Goal: Entertainment & Leisure: Consume media (video, audio)

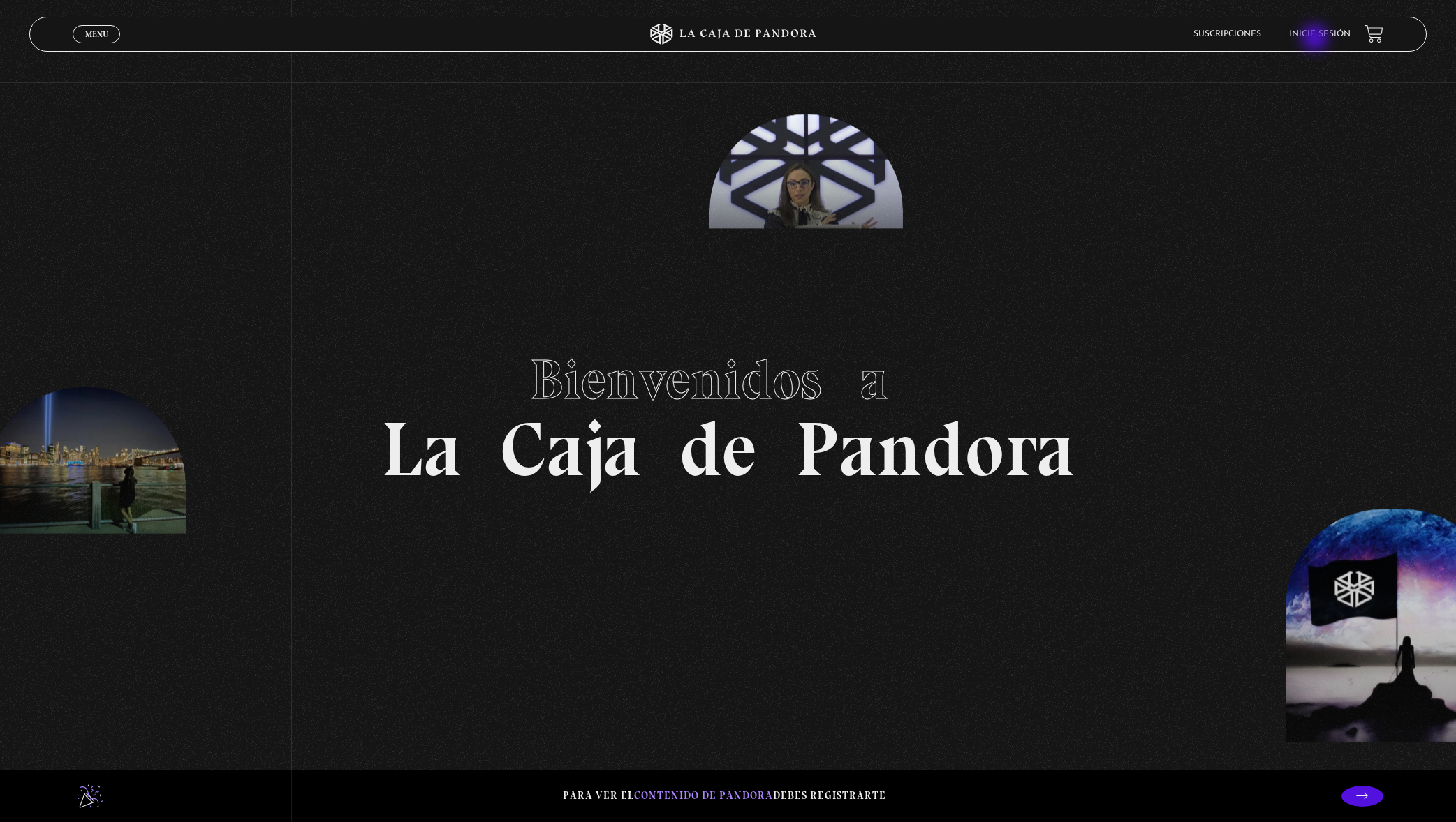
click at [1316, 39] on li "Inicie sesión" at bounding box center [1319, 33] width 61 height 21
click at [1323, 33] on link "Inicie sesión" at bounding box center [1319, 34] width 61 height 8
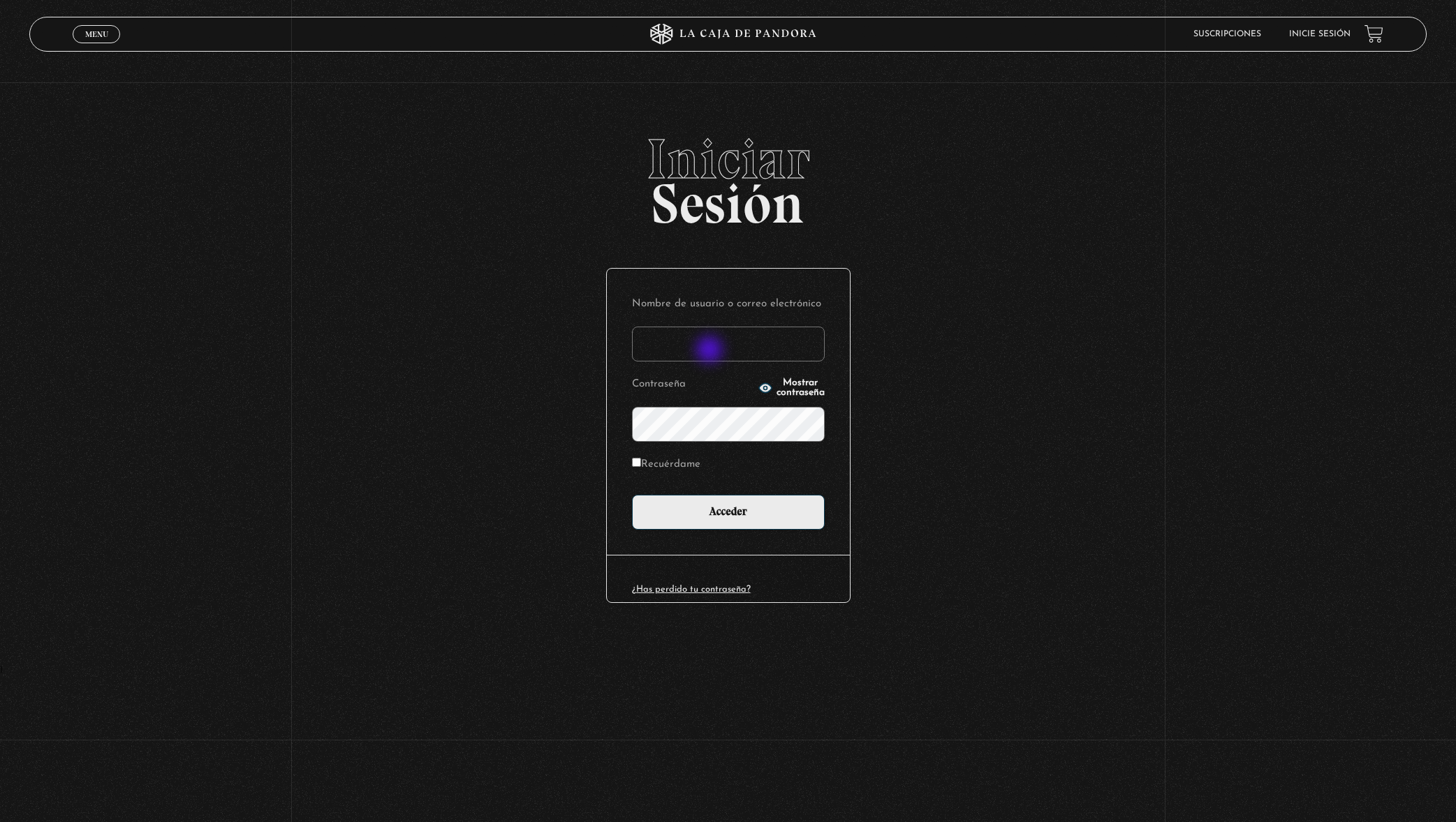
click at [711, 351] on input "Nombre de usuario o correo electrónico" at bounding box center [729, 344] width 193 height 35
type input "[EMAIL_ADDRESS][DOMAIN_NAME]"
click at [632, 495] on input "Acceder" at bounding box center [729, 512] width 193 height 35
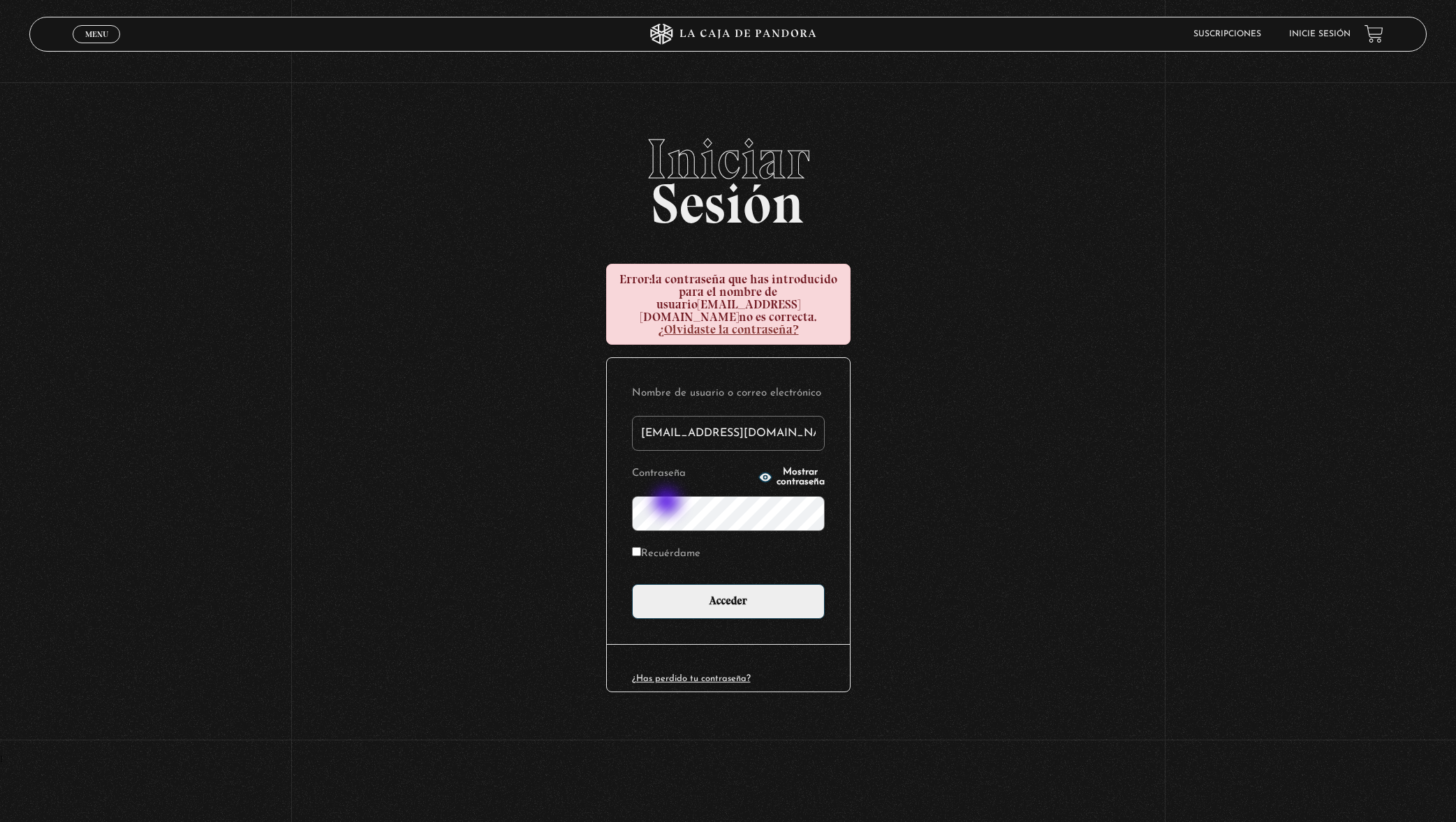
click at [632, 584] on input "Acceder" at bounding box center [729, 601] width 193 height 35
type input "[EMAIL_ADDRESS][DOMAIN_NAME]"
click at [632, 584] on input "Acceder" at bounding box center [729, 601] width 193 height 35
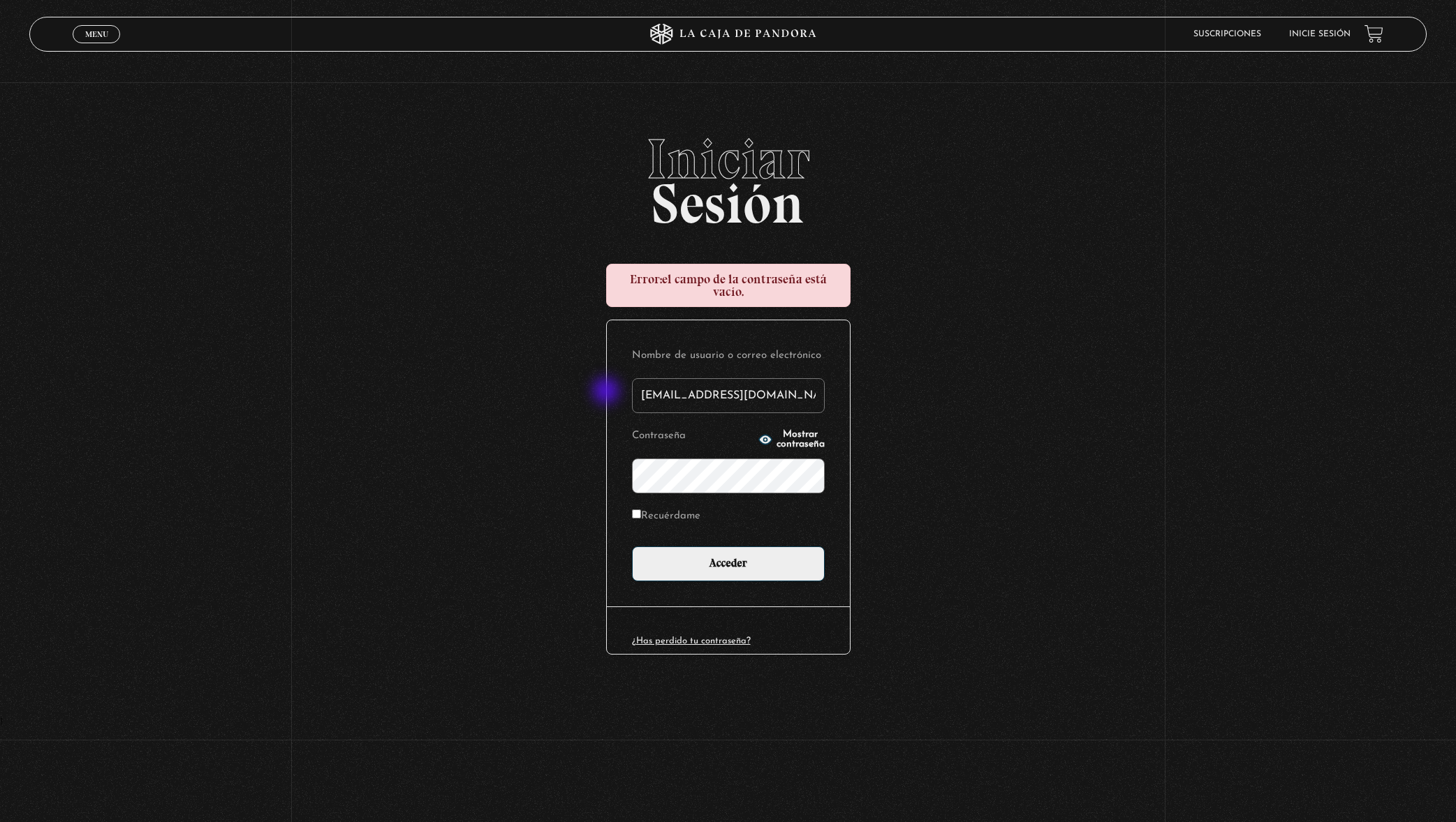
drag, startPoint x: 696, startPoint y: 393, endPoint x: 594, endPoint y: 393, distance: 102.0
click at [594, 393] on div "Iniciar Sesión Error: el campo de la contraseña está vacío. Nombre de usuario o…" at bounding box center [728, 424] width 1456 height 586
type input "marimontero9611@gmail.com"
drag, startPoint x: 723, startPoint y: 594, endPoint x: 729, endPoint y: 587, distance: 9.2
click at [723, 594] on div "Nombre de usuario o correo electrónico marimontero9611@gmail.com Contraseña Mos…" at bounding box center [729, 463] width 243 height 287
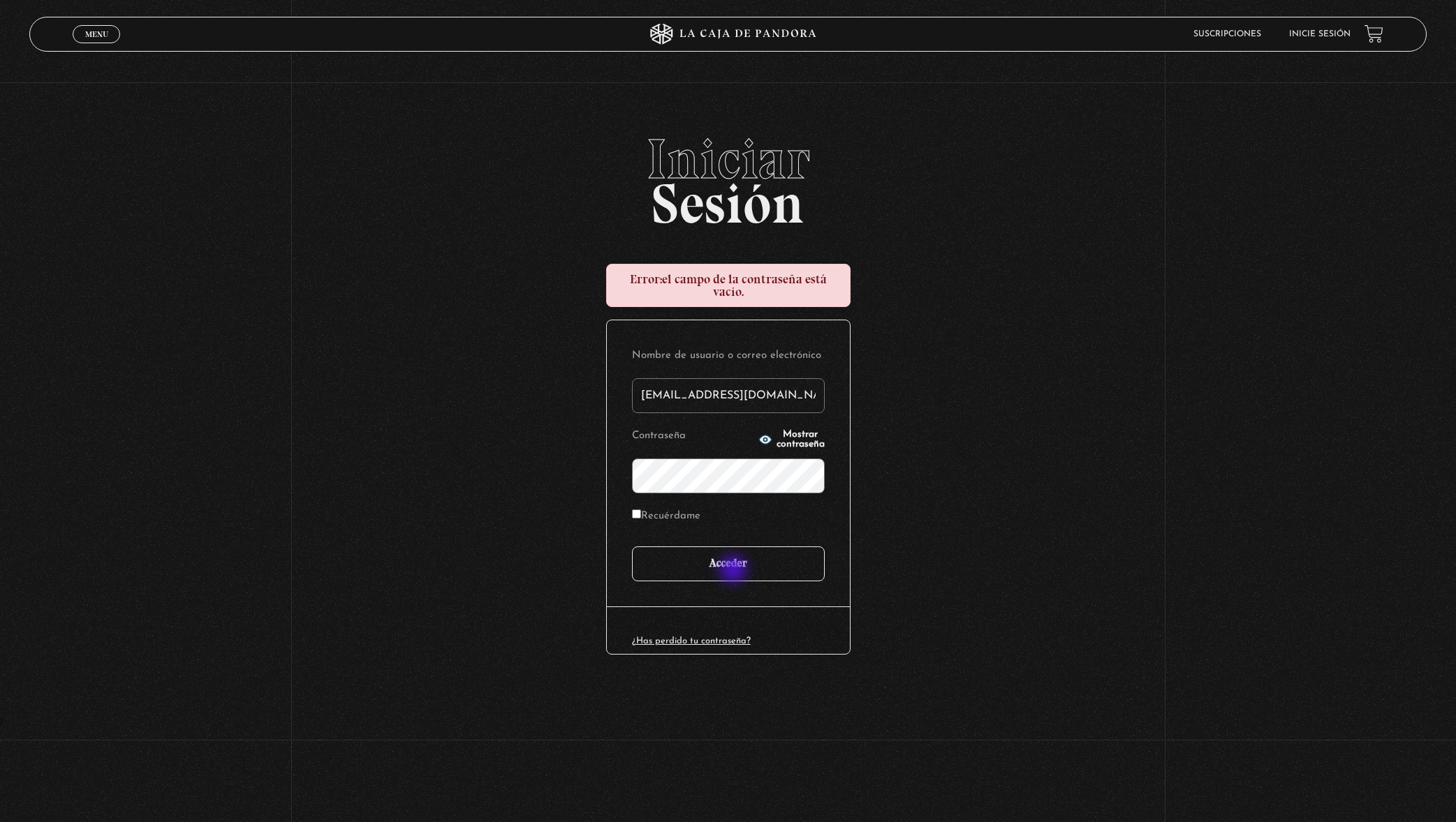
click at [735, 571] on input "Acceder" at bounding box center [729, 563] width 193 height 35
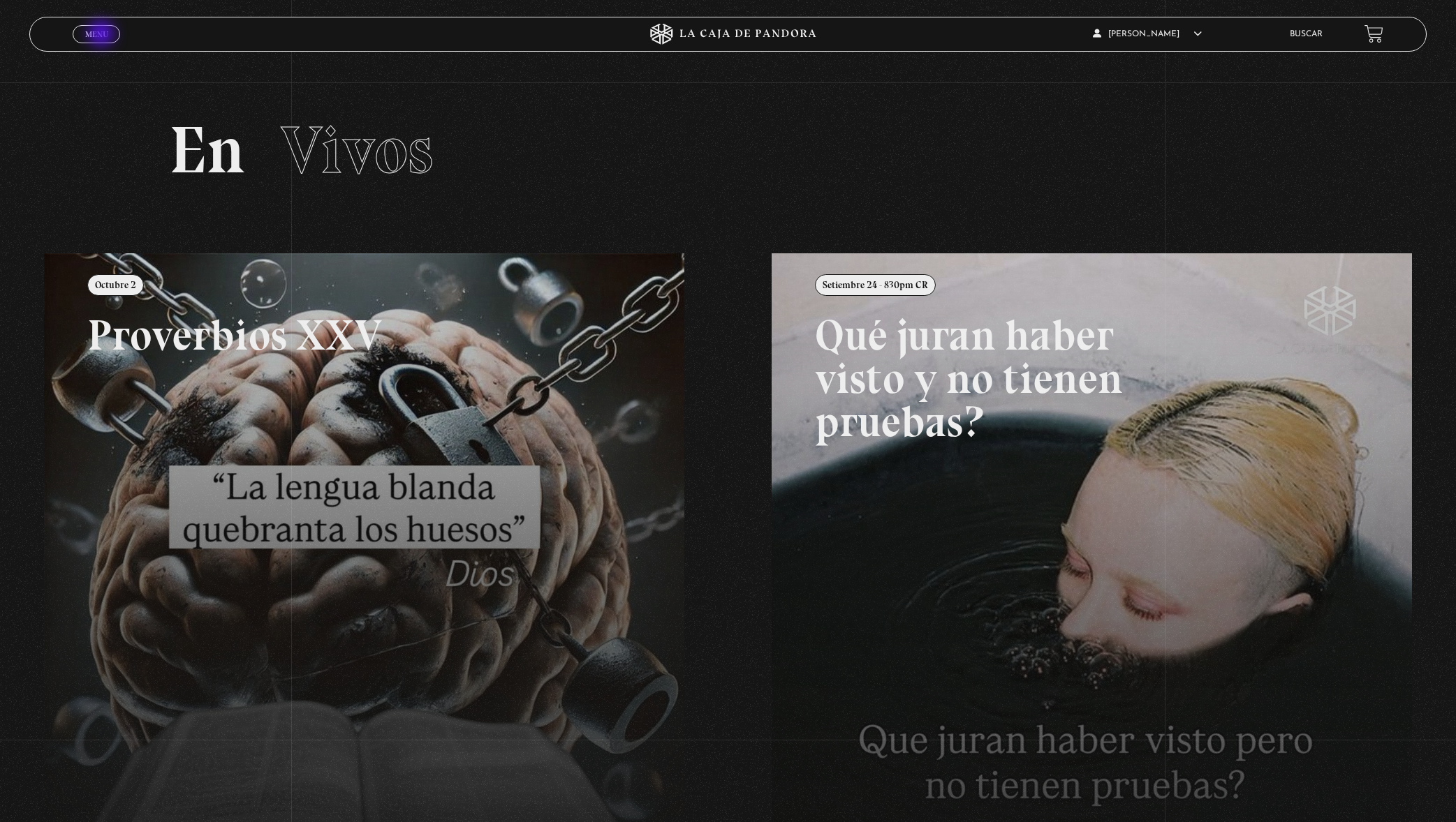
click at [102, 35] on span "Menu" at bounding box center [97, 34] width 23 height 8
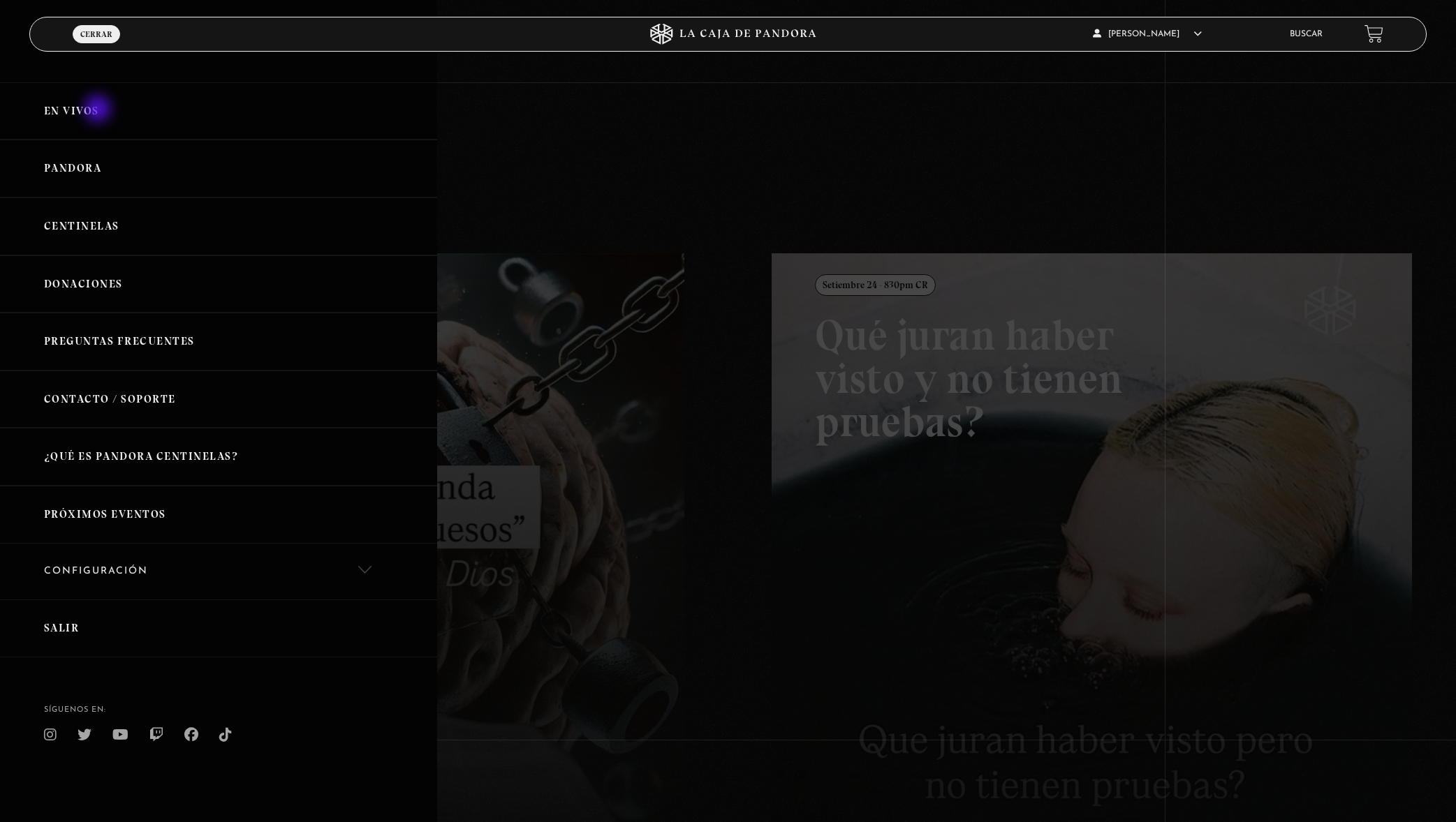
click at [99, 110] on link "En vivos" at bounding box center [218, 111] width 437 height 58
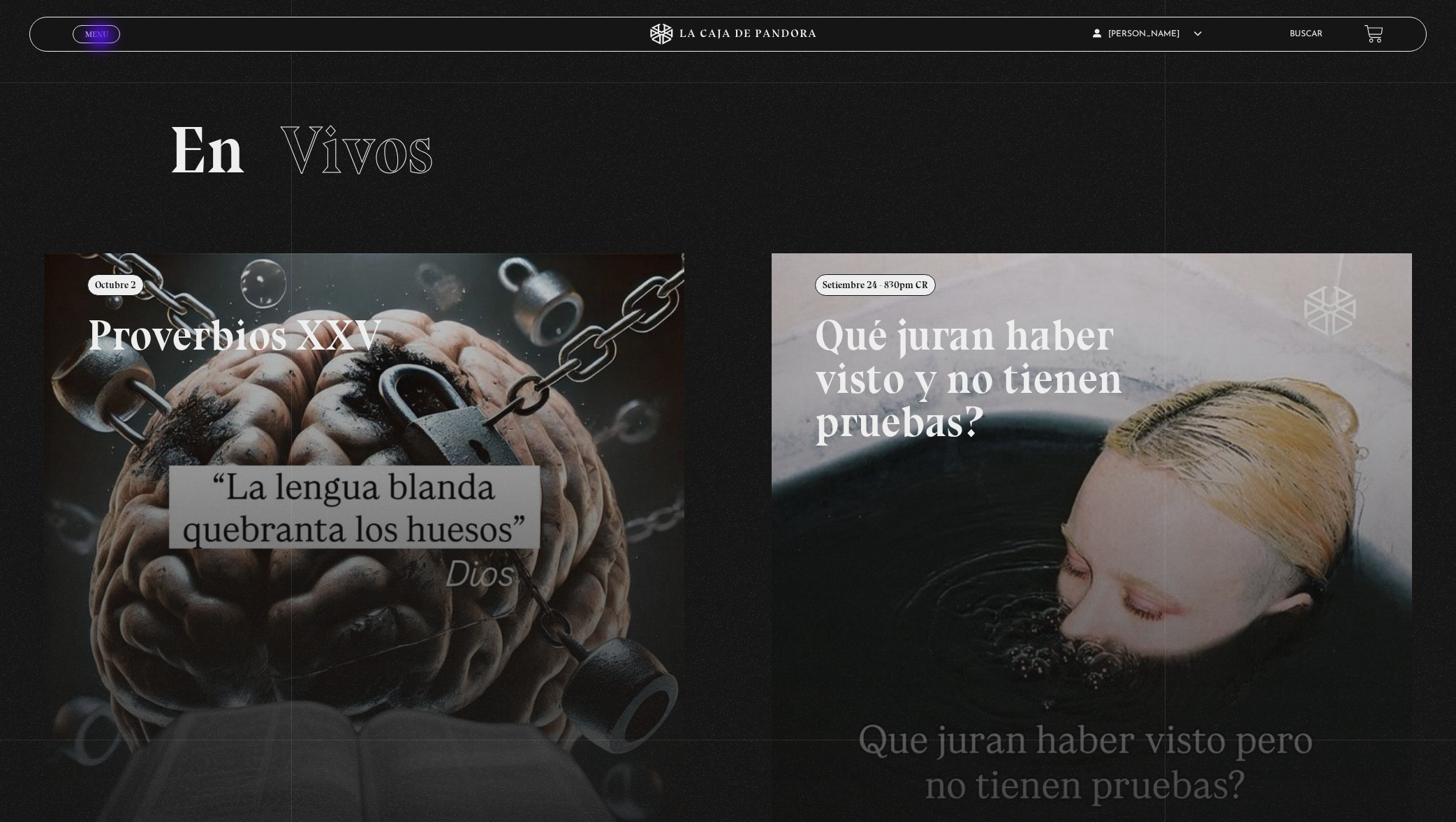
click at [102, 38] on span "Menu" at bounding box center [97, 34] width 23 height 8
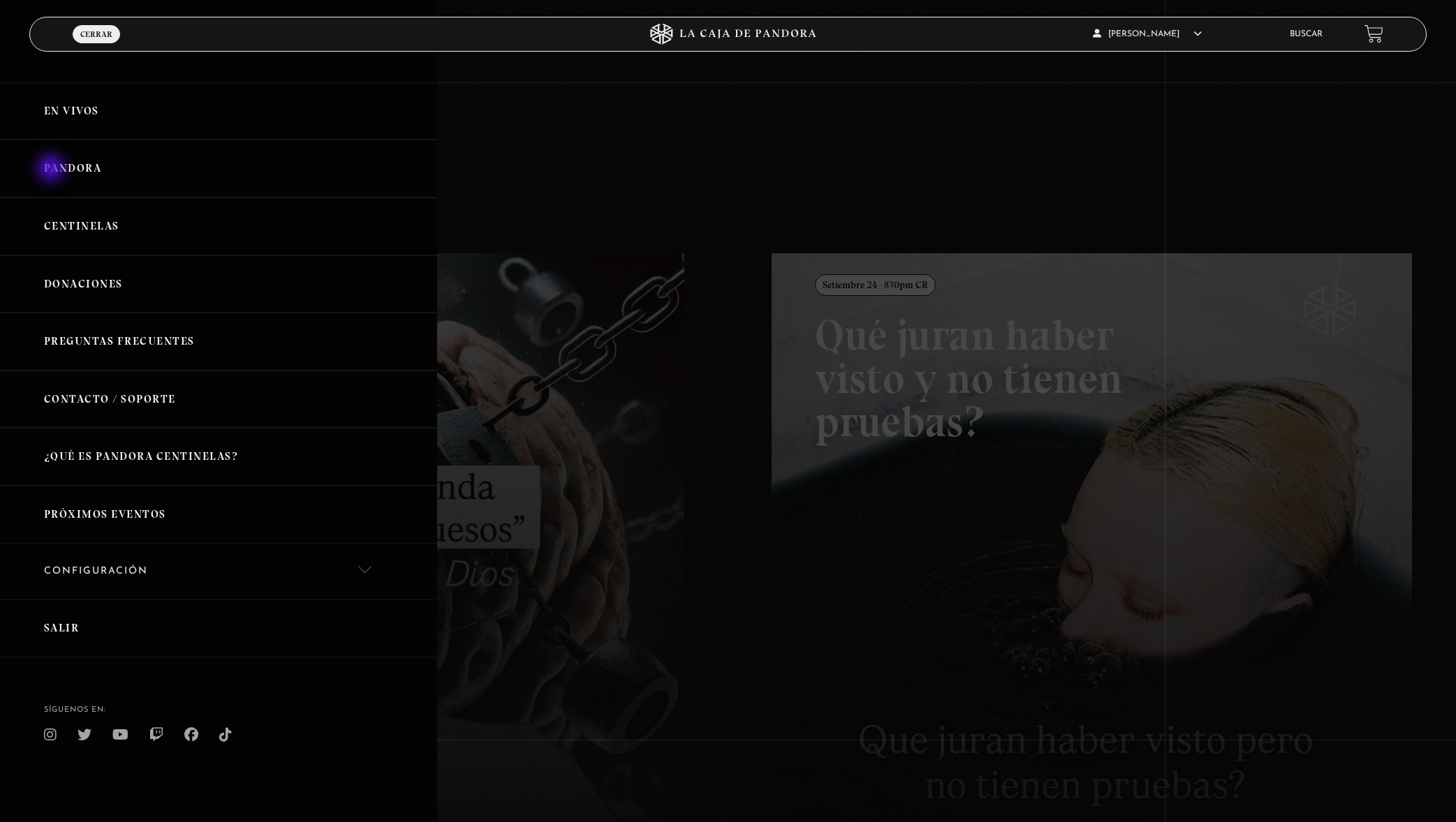
click at [52, 169] on link "Pandora" at bounding box center [218, 169] width 437 height 58
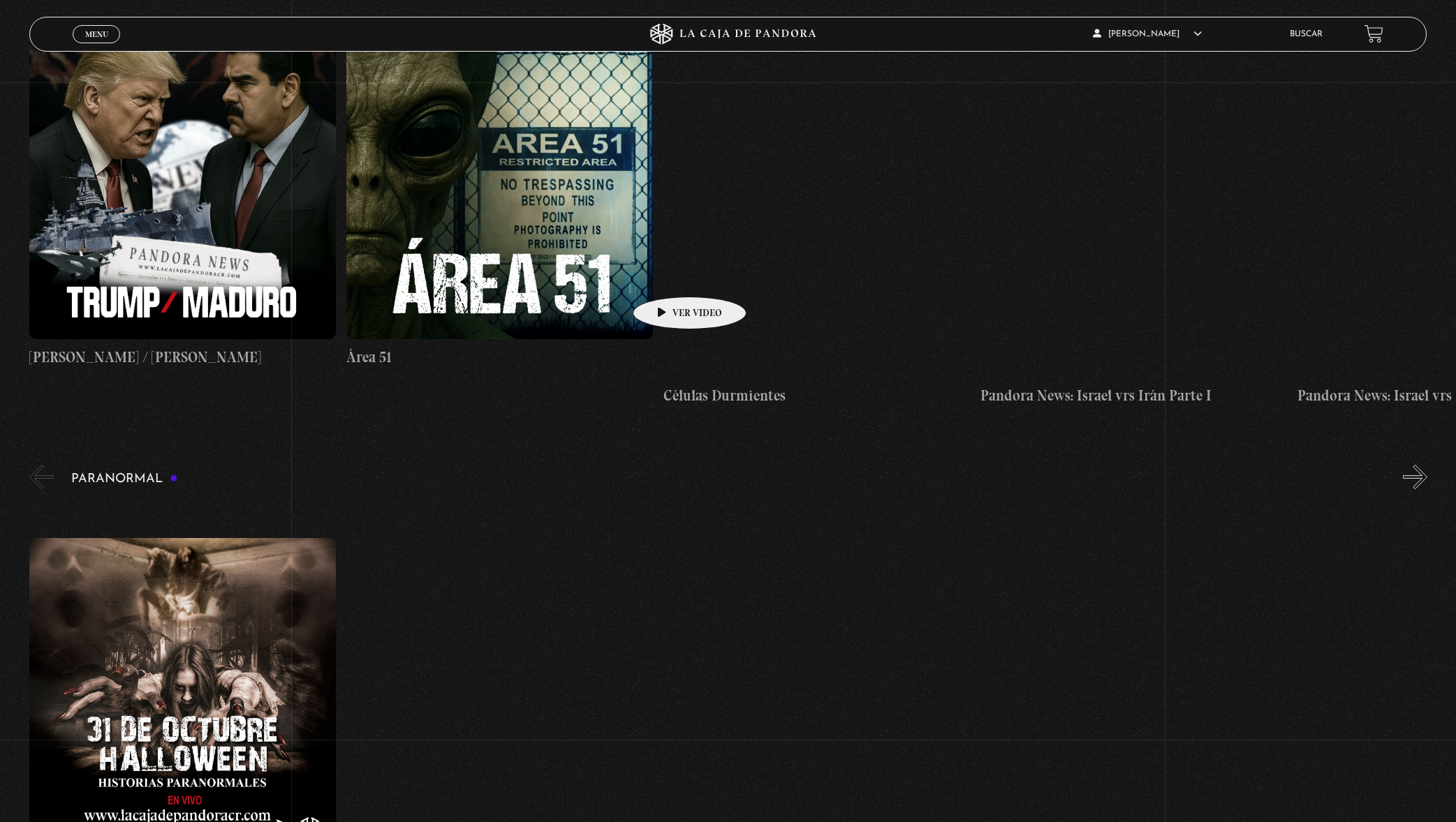
scroll to position [1307, 0]
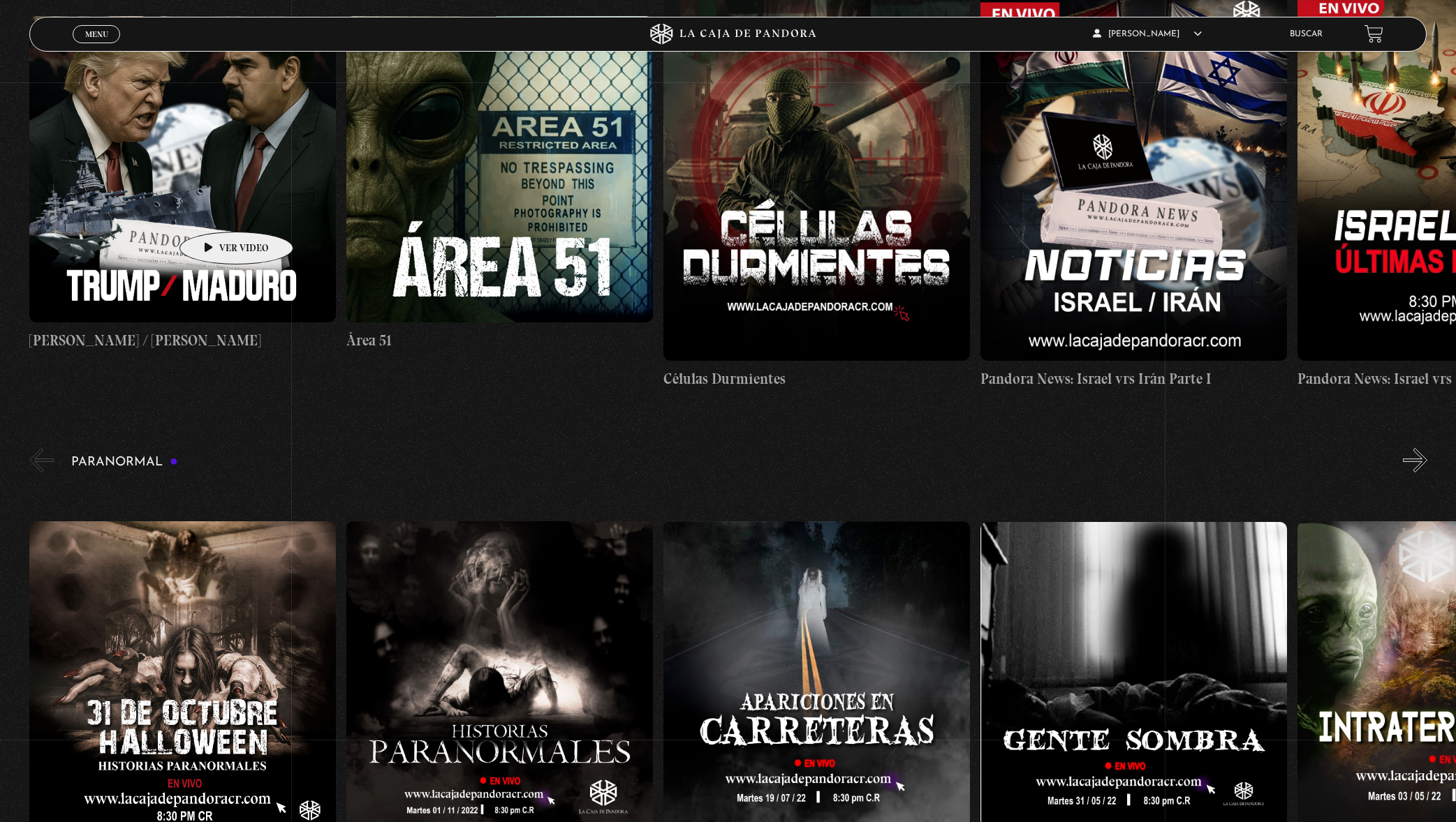
click at [210, 203] on figure at bounding box center [183, 169] width 307 height 306
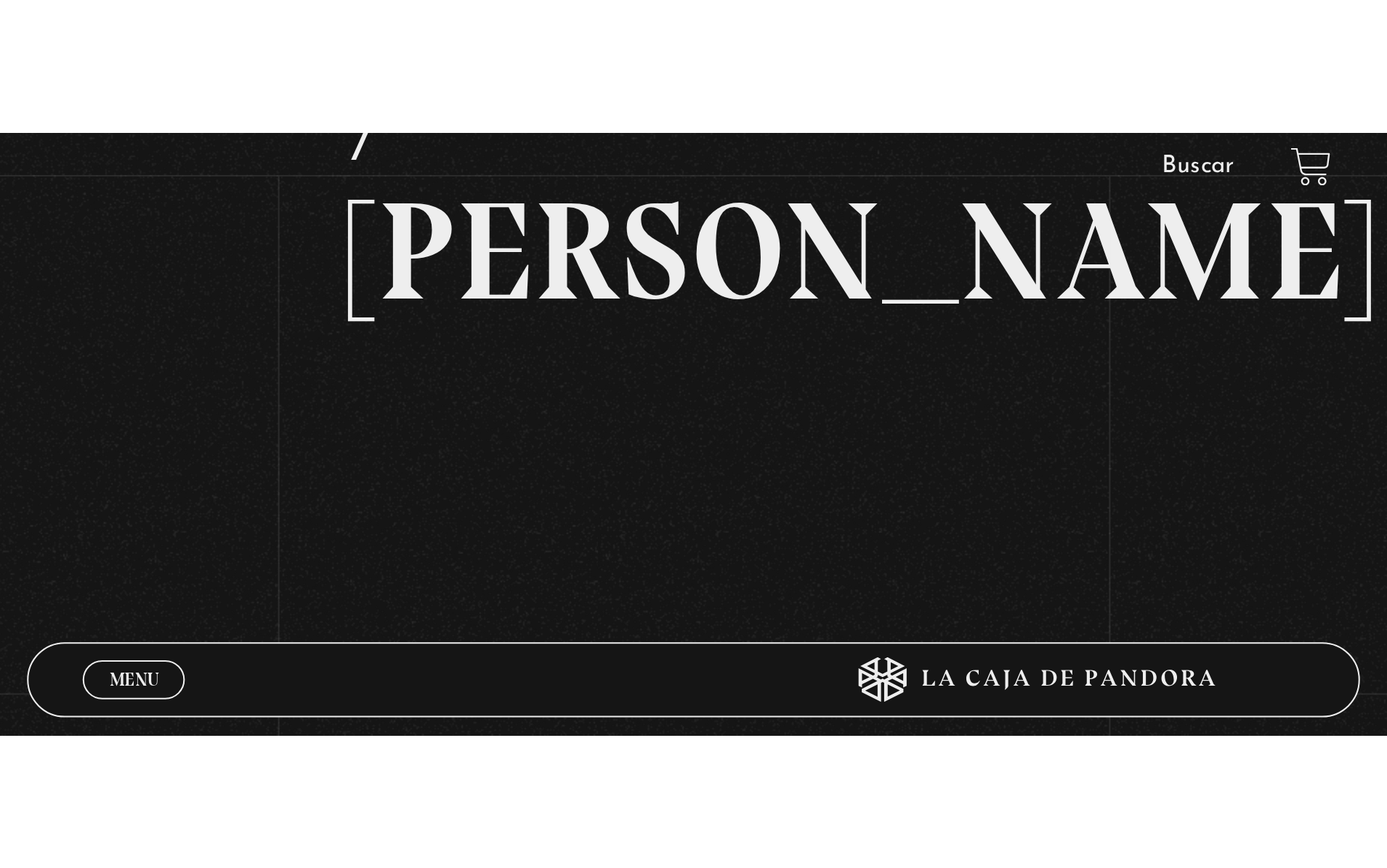
scroll to position [69, 0]
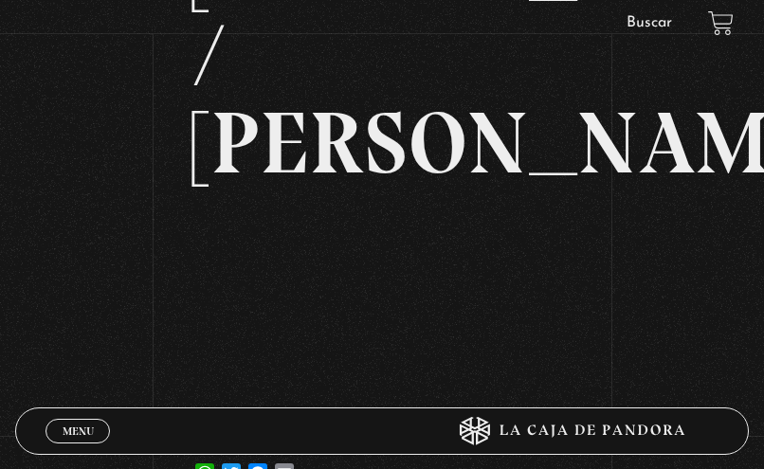
scroll to position [327, 0]
